Goal: Task Accomplishment & Management: Complete application form

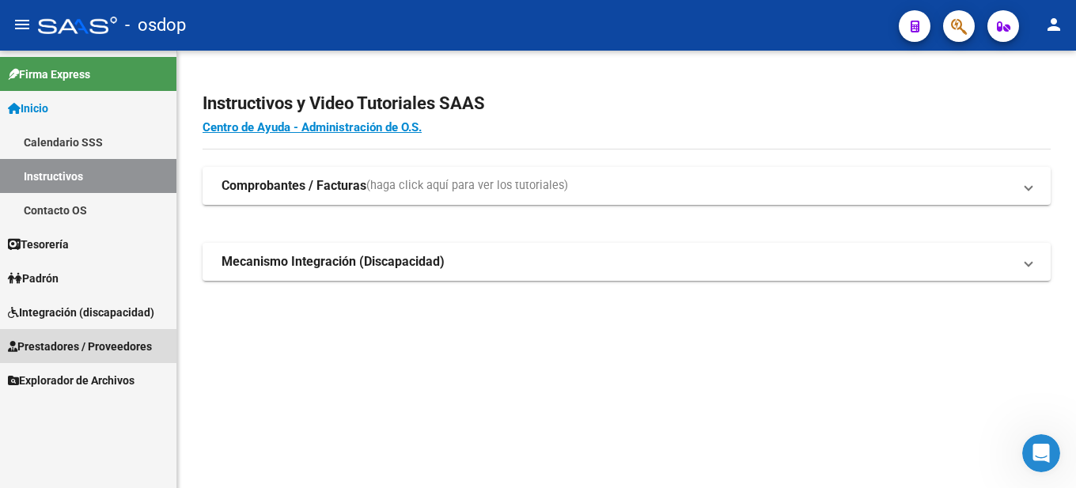
click at [124, 345] on span "Prestadores / Proveedores" at bounding box center [80, 346] width 144 height 17
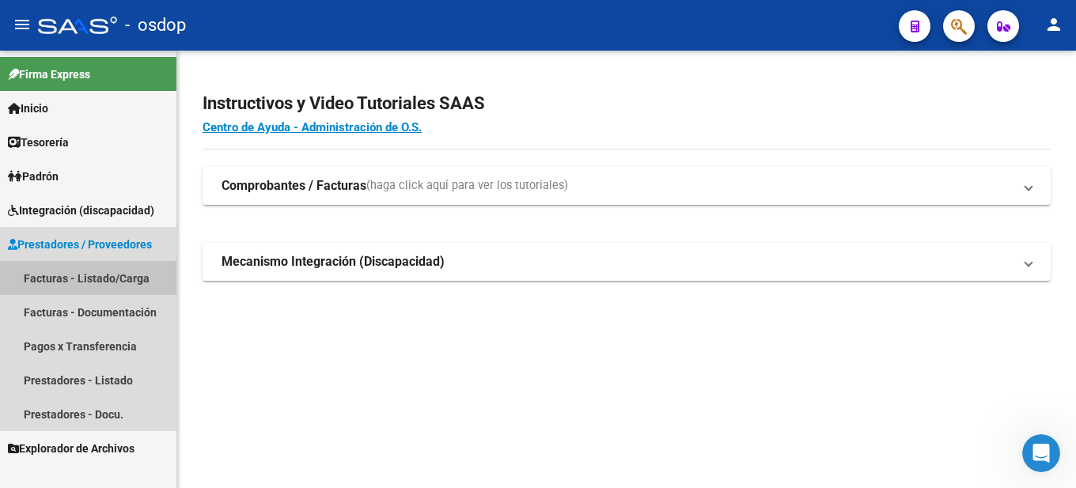
click at [133, 271] on link "Facturas - Listado/Carga" at bounding box center [88, 278] width 176 height 34
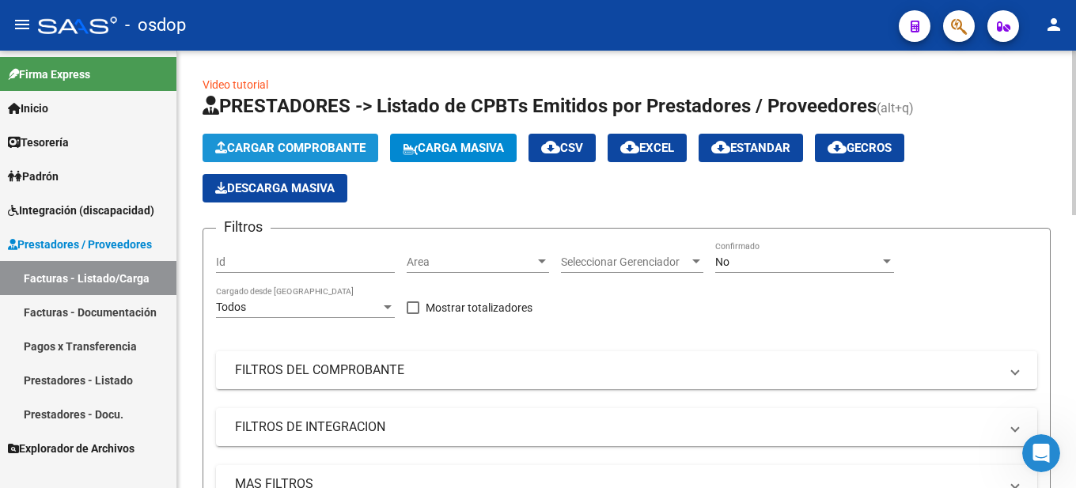
click at [309, 150] on span "Cargar Comprobante" at bounding box center [290, 148] width 150 height 14
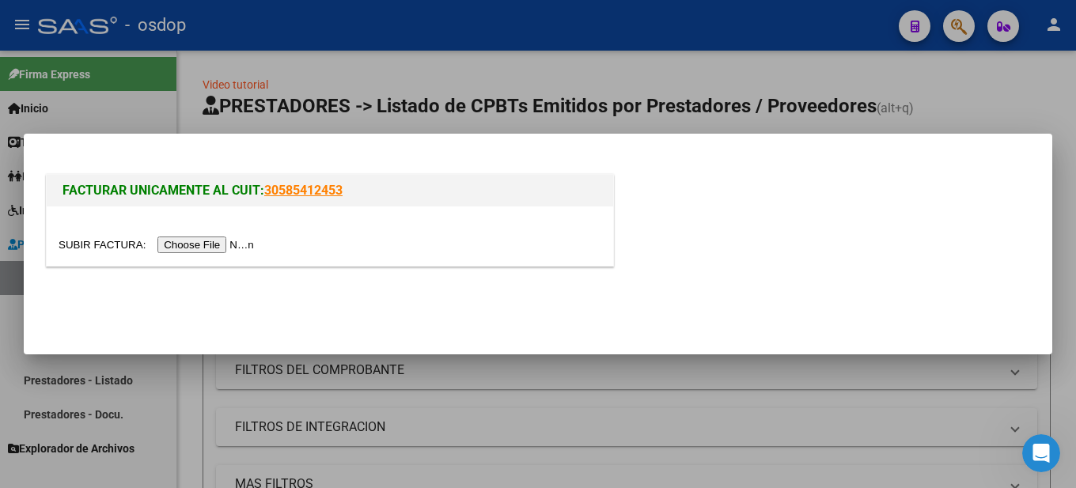
click at [234, 252] on input "file" at bounding box center [159, 245] width 200 height 17
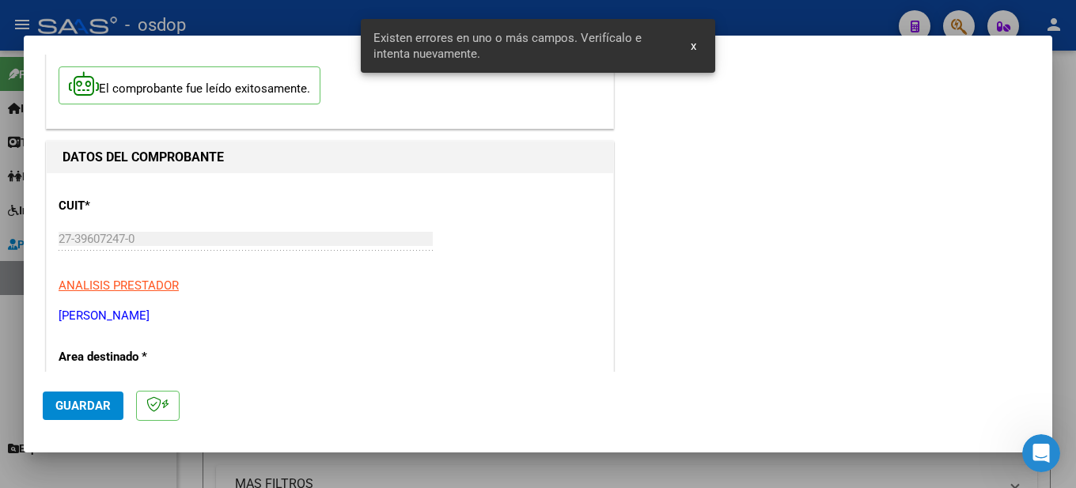
scroll to position [392, 0]
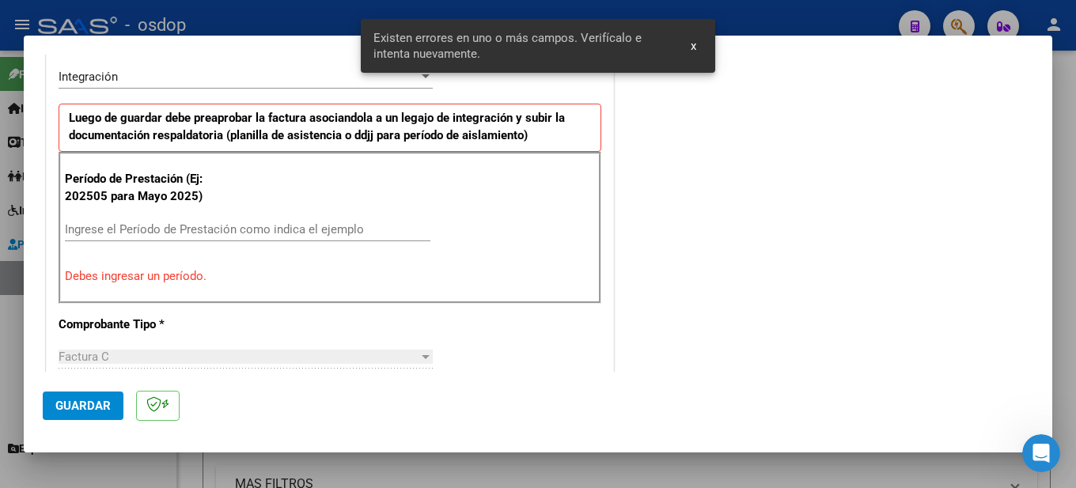
click at [145, 208] on div "Período de Prestación (Ej: 202505 para [DATE]) Ingrese el Período de Prestación…" at bounding box center [330, 228] width 543 height 152
click at [102, 222] on input "Ingrese el Período de Prestación como indica el ejemplo" at bounding box center [248, 229] width 366 height 14
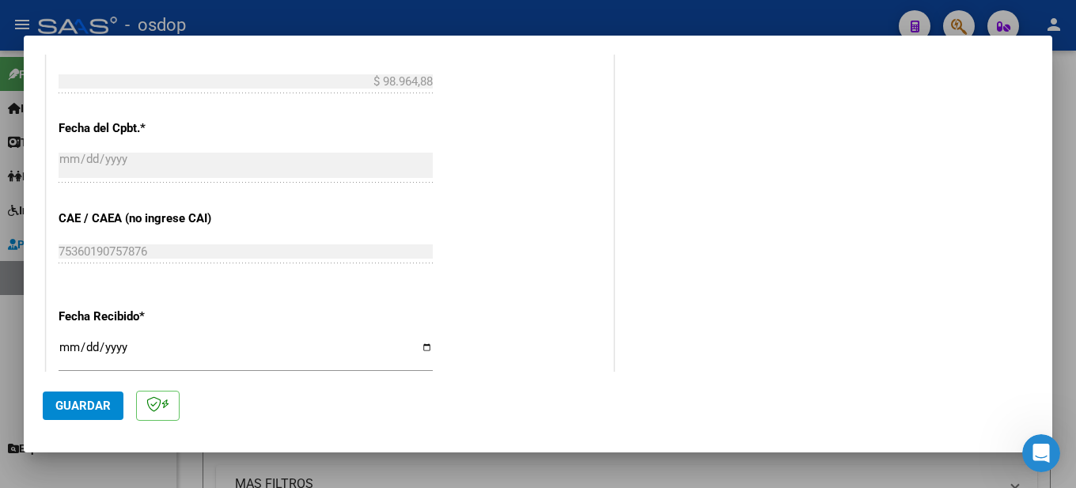
scroll to position [1165, 0]
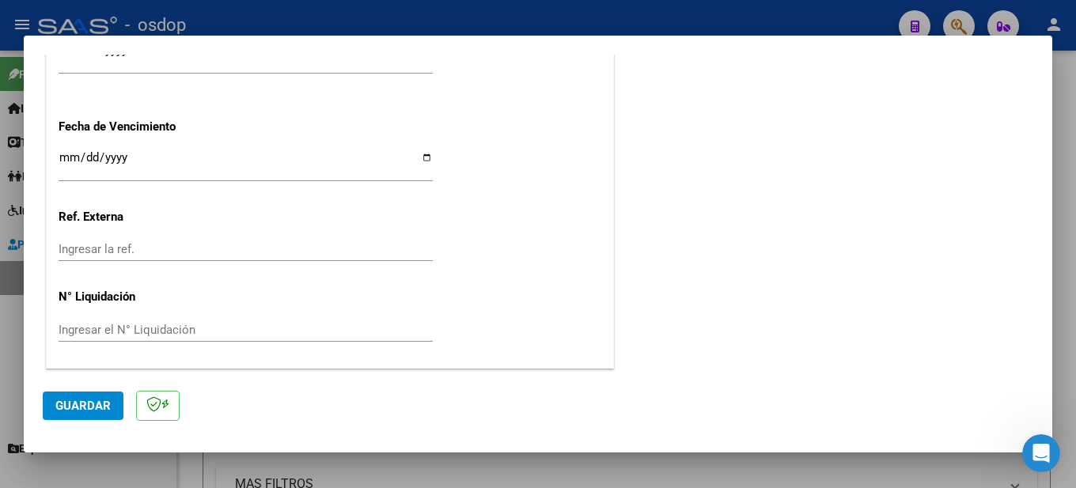
type input "202508"
click at [89, 402] on span "Guardar" at bounding box center [82, 406] width 55 height 14
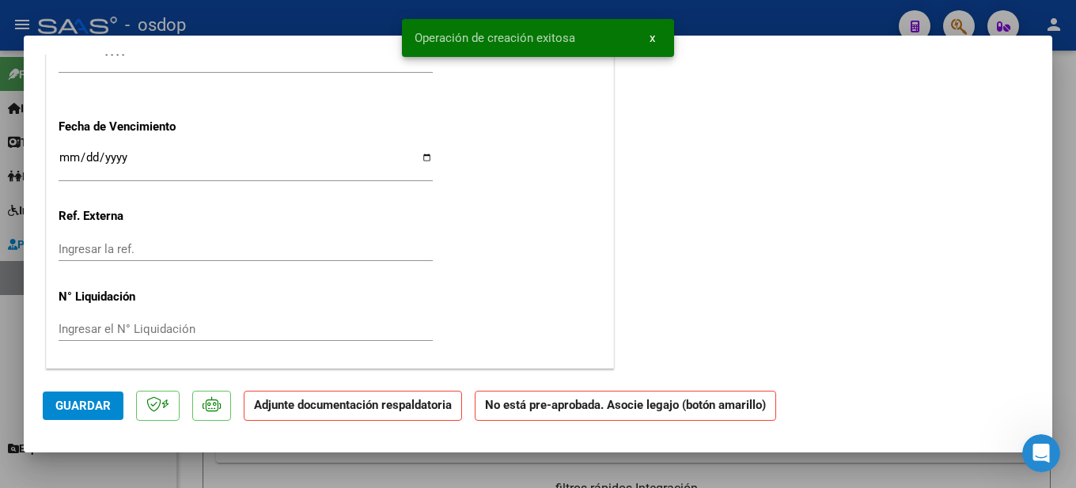
scroll to position [0, 0]
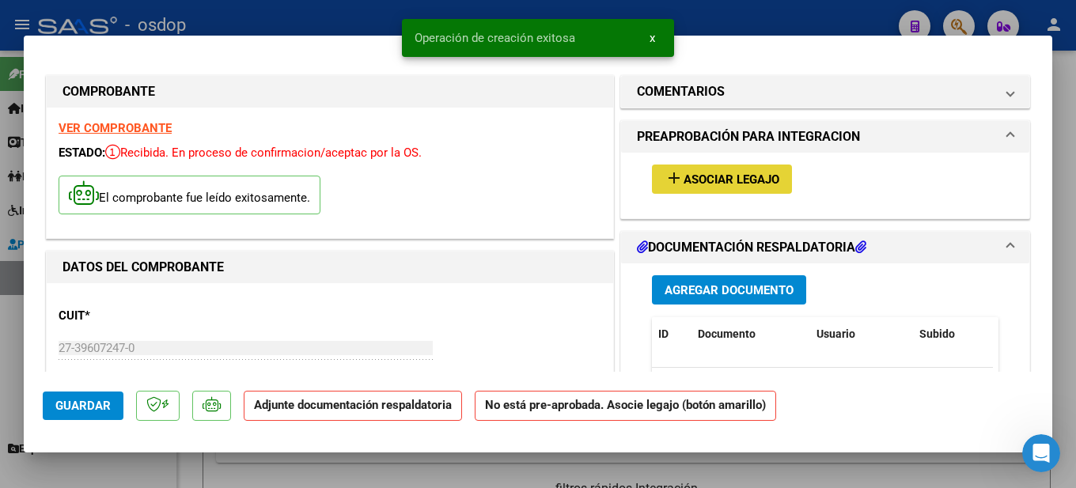
click at [675, 170] on mat-icon "add" at bounding box center [674, 178] width 19 height 19
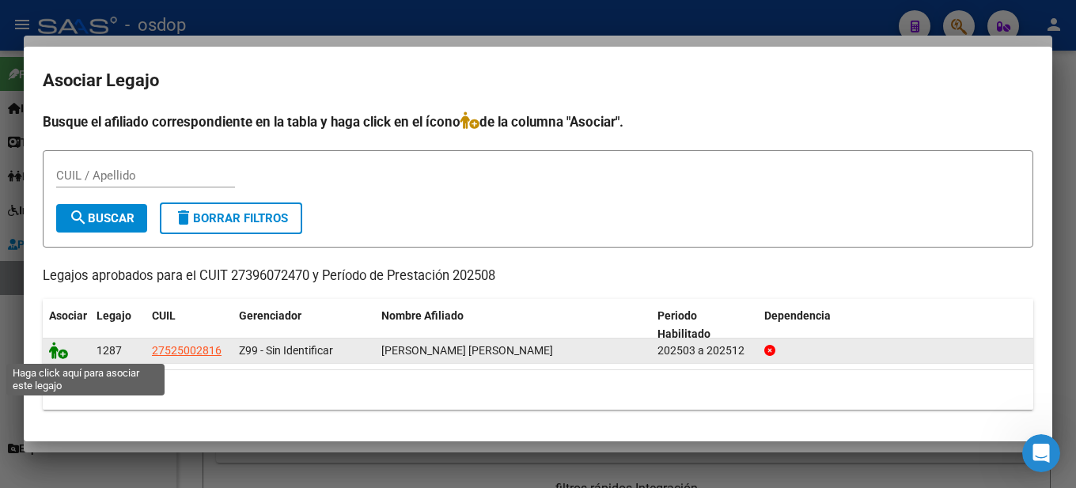
drag, startPoint x: 59, startPoint y: 353, endPoint x: 63, endPoint y: 346, distance: 8.6
click at [62, 350] on icon at bounding box center [58, 350] width 19 height 17
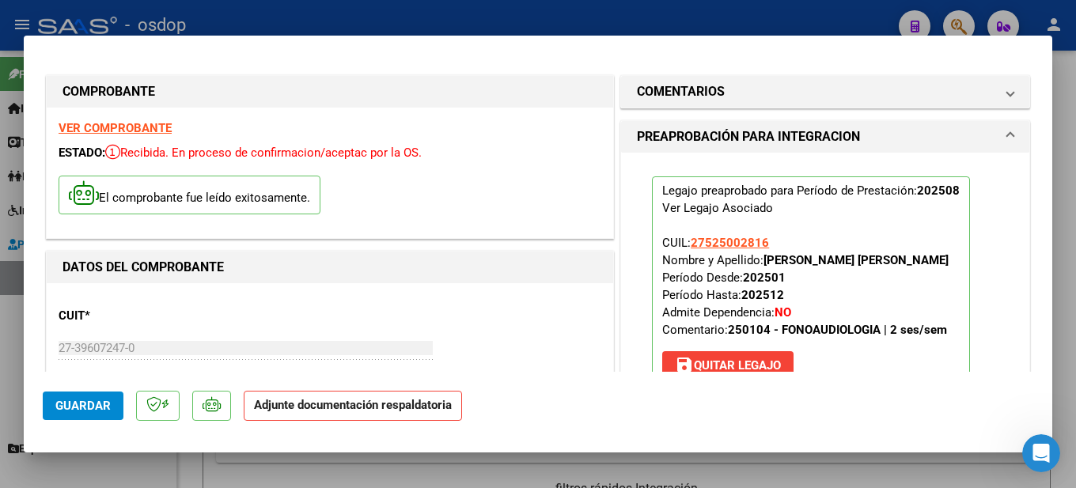
scroll to position [237, 0]
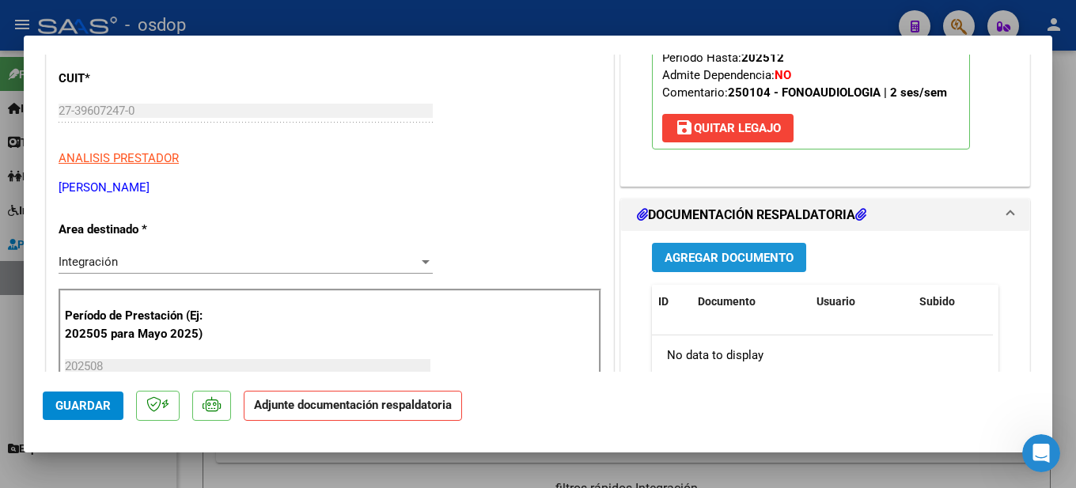
click at [728, 256] on span "Agregar Documento" at bounding box center [729, 258] width 129 height 14
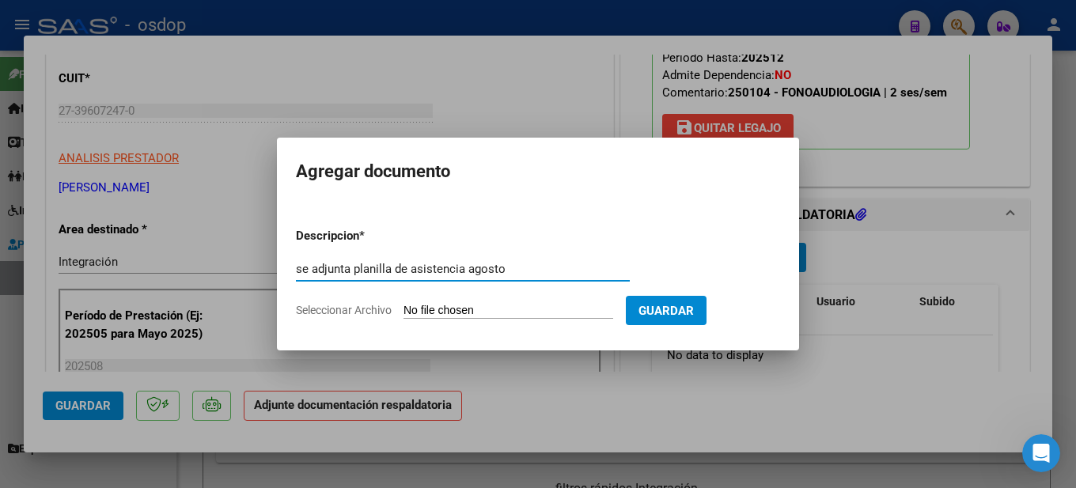
type input "se adjunta planilla de asistencia agosto"
click at [491, 302] on form "Descripcion * se adjunta planilla de asistencia agosto Escriba aquí una descrip…" at bounding box center [538, 273] width 484 height 116
click at [497, 308] on input "Seleccionar Archivo" at bounding box center [508, 311] width 210 height 15
type input "C:\fakepath\08 - ASISTENCIA [PERSON_NAME].pdf"
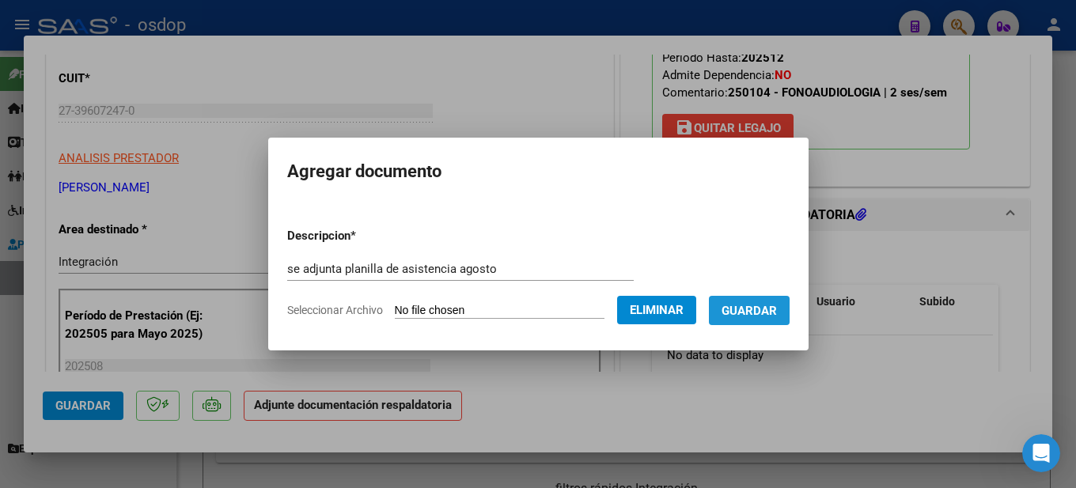
click at [774, 316] on span "Guardar" at bounding box center [749, 311] width 55 height 14
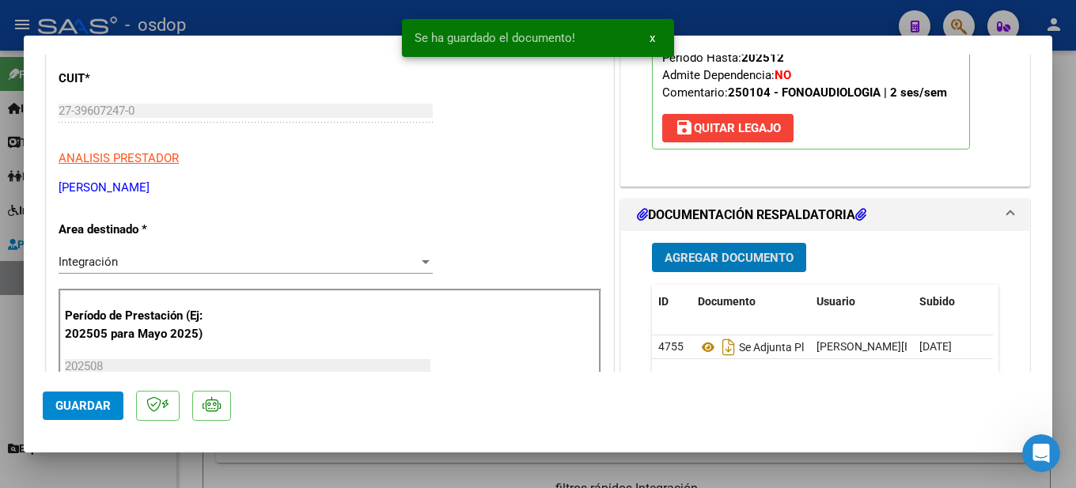
click at [1067, 225] on div at bounding box center [538, 244] width 1076 height 488
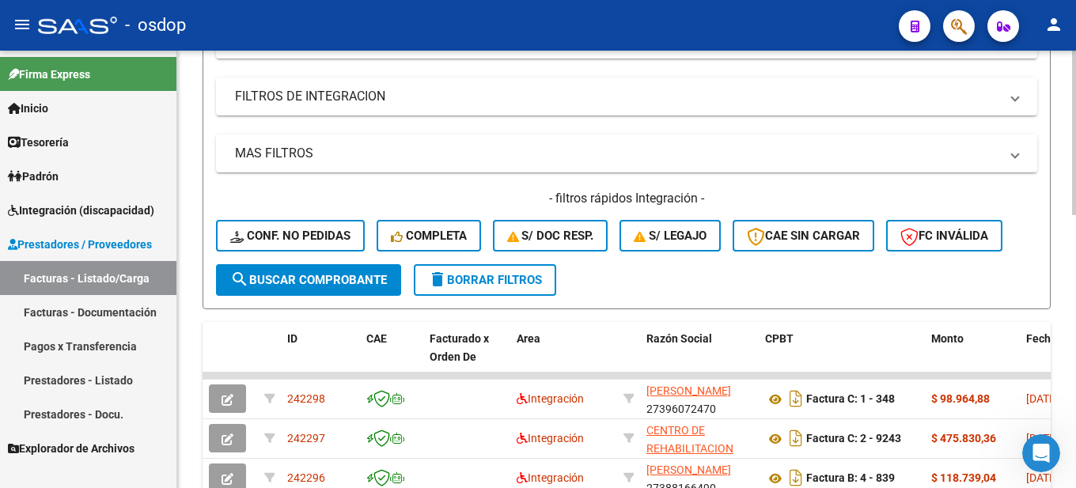
scroll to position [0, 0]
